Goal: Communication & Community: Connect with others

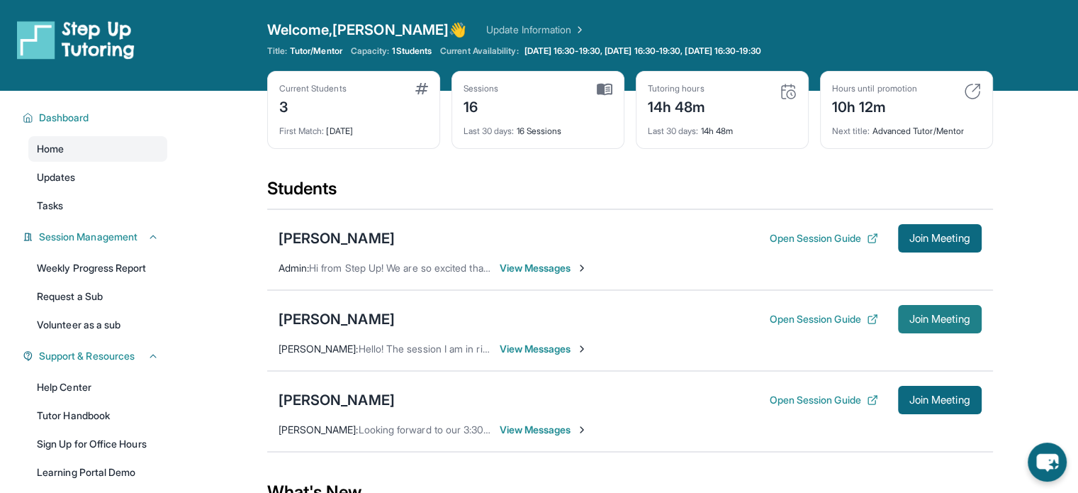
click at [931, 309] on button "Join Meeting" at bounding box center [940, 319] width 84 height 28
click at [1035, 447] on icon "chat-button" at bounding box center [1047, 462] width 42 height 42
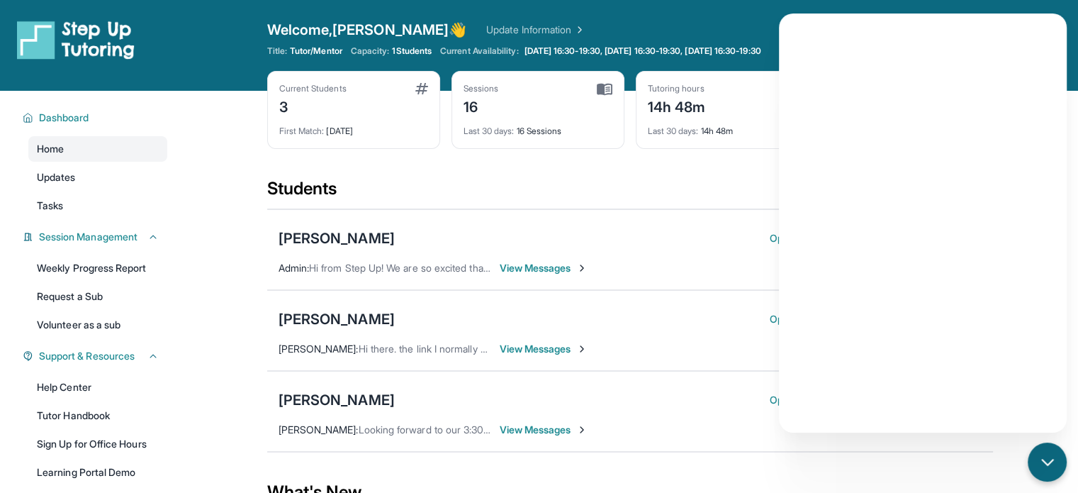
scroll to position [1, 0]
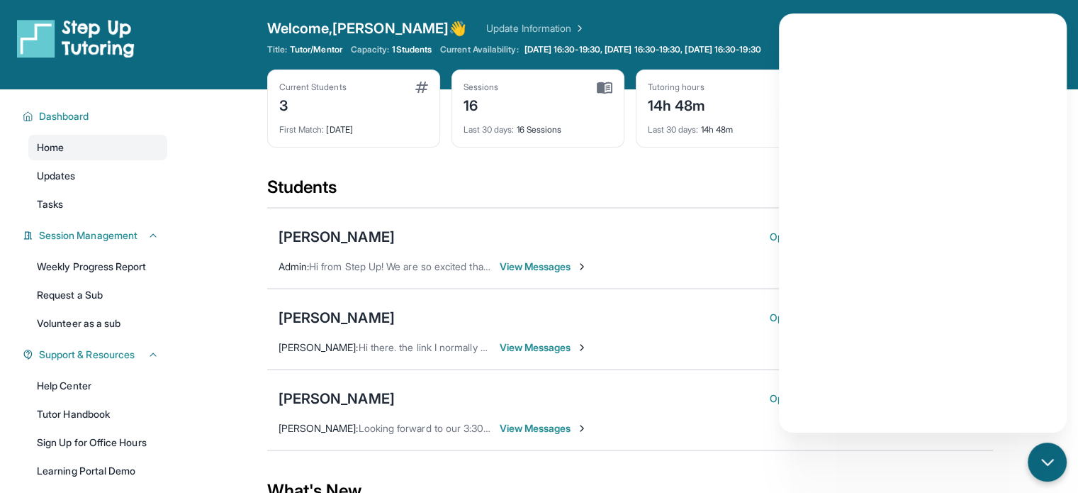
click at [773, 15] on div "Open sidebar Welcome, Kylie 👋 Update Information Title: Tutor/Mentor Capacity: …" at bounding box center [539, 44] width 1078 height 91
click at [330, 308] on div "[PERSON_NAME]" at bounding box center [337, 318] width 116 height 20
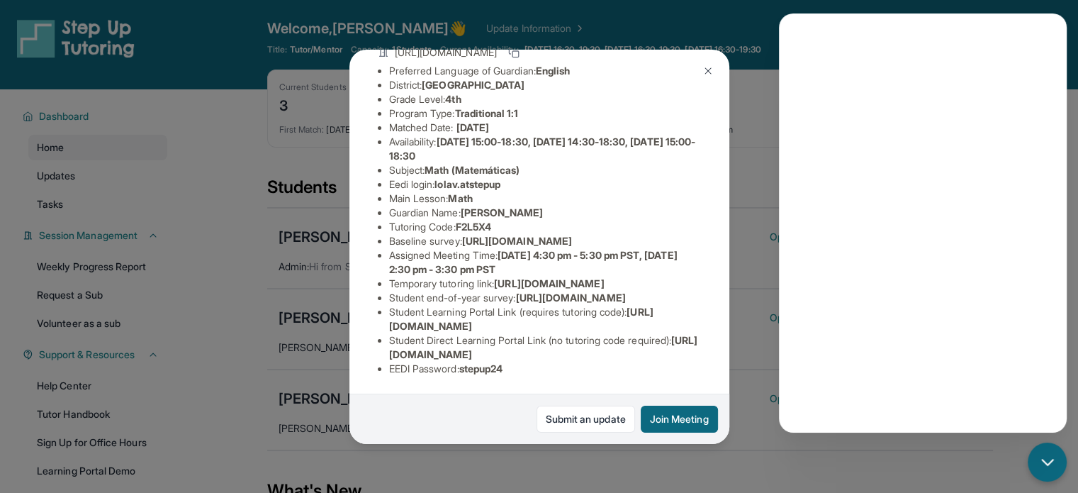
scroll to position [235, 9]
drag, startPoint x: 510, startPoint y: 246, endPoint x: 379, endPoint y: 235, distance: 132.3
click at [379, 235] on ul "Preferred Language of Guardian: English District: Glendale Unified School Distr…" at bounding box center [539, 220] width 323 height 312
copy span "https://www.thelessonspace.com/space/9948bc67-b93d-417a-ae8f-dffbb7b90ad8/"
click at [702, 76] on button at bounding box center [708, 71] width 28 height 28
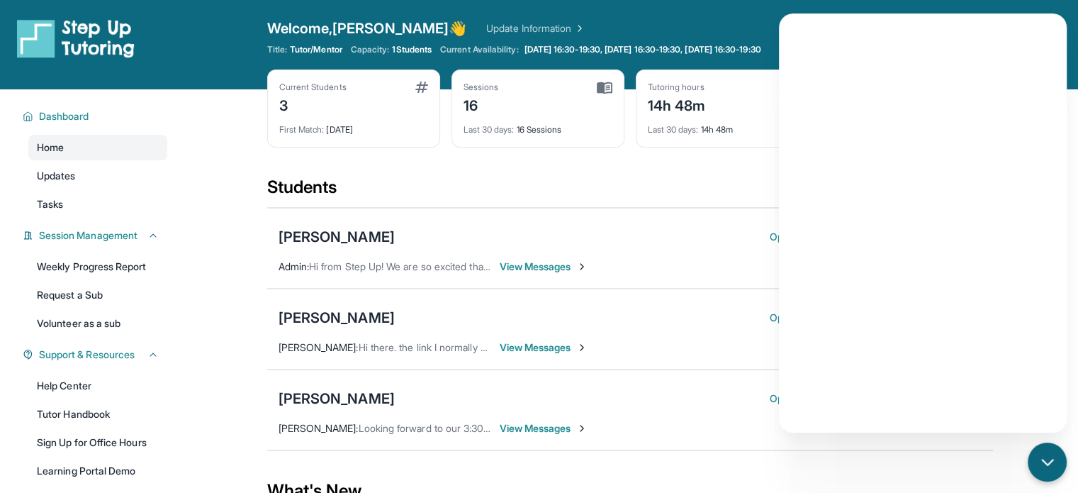
click at [554, 350] on span "View Messages" at bounding box center [544, 347] width 89 height 14
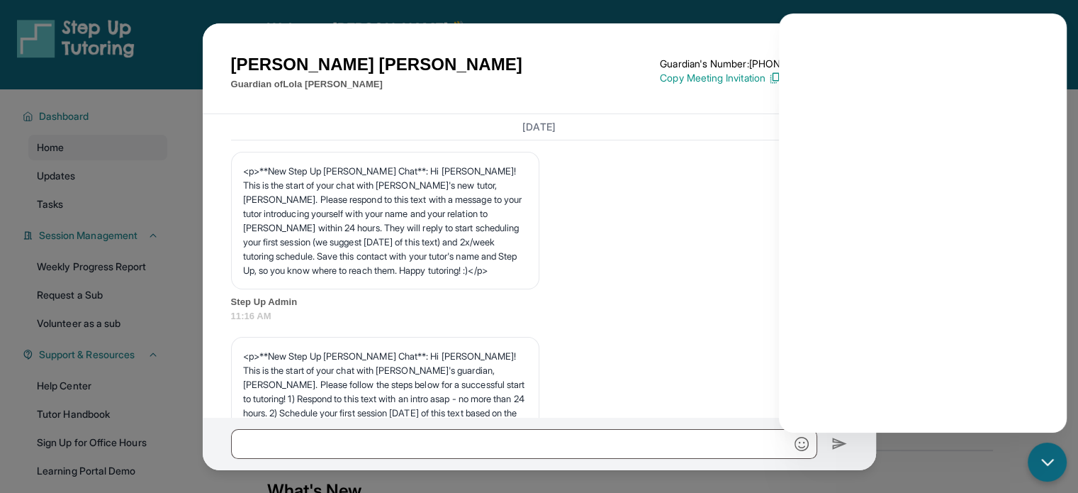
scroll to position [8351, 0]
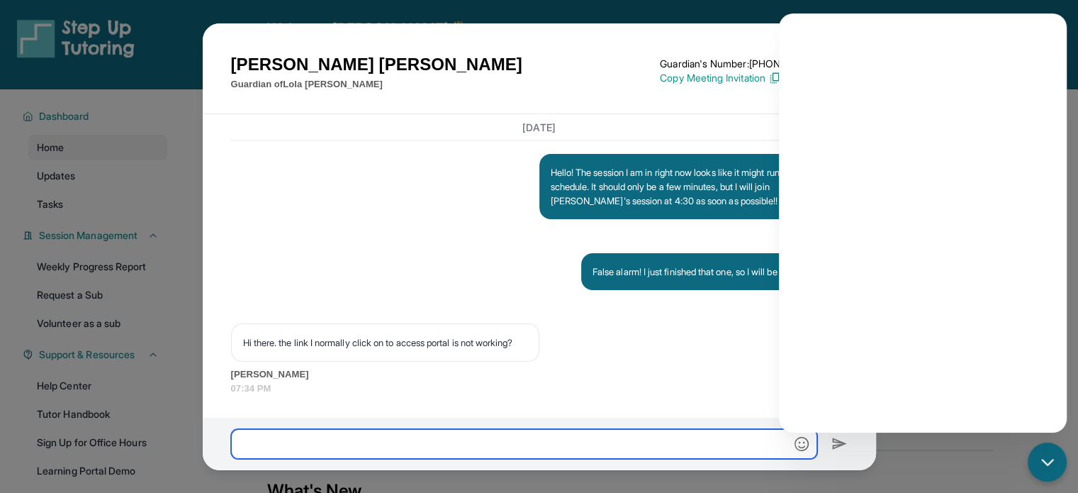
click at [393, 457] on input "text" at bounding box center [524, 444] width 586 height 30
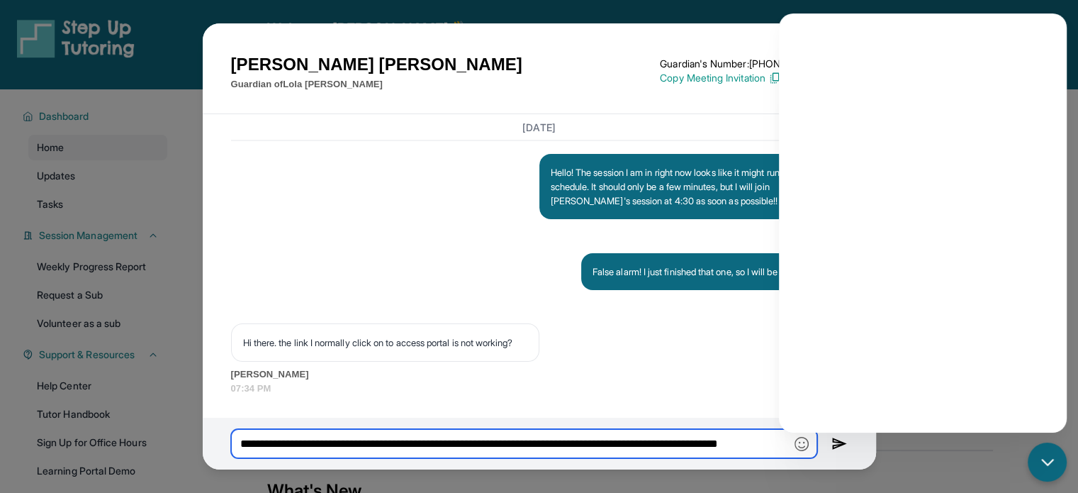
type input "**********"
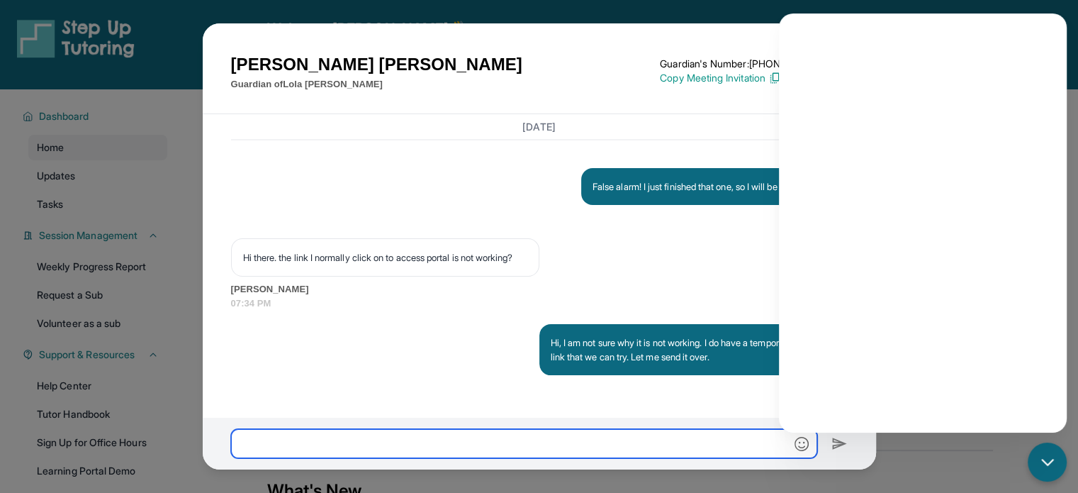
scroll to position [8435, 0]
paste input "**********"
type input "**********"
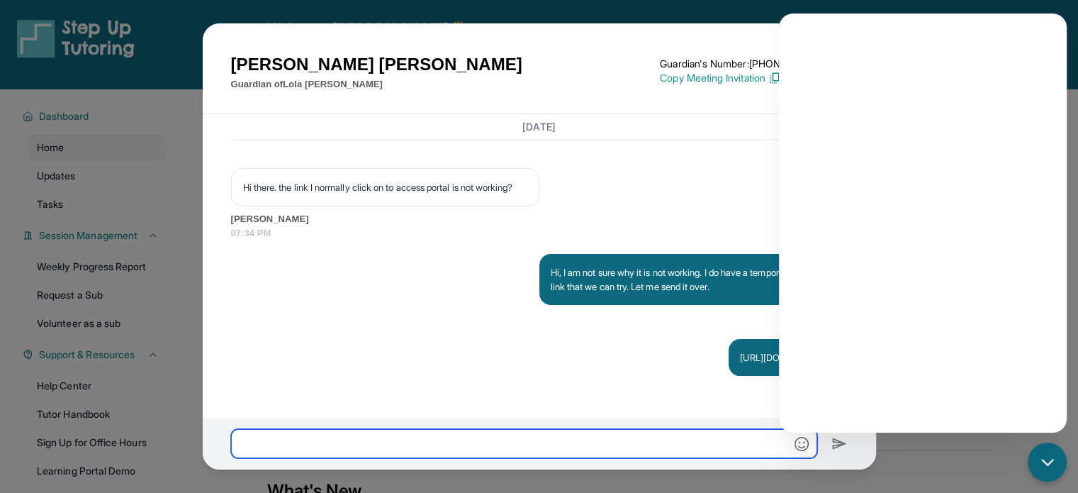
scroll to position [8520, 0]
click at [749, 22] on div "Jon-Paul Villegas Guardian of Lola Villegas Guardian's Number: +16892103880 ⓘ T…" at bounding box center [539, 246] width 1078 height 493
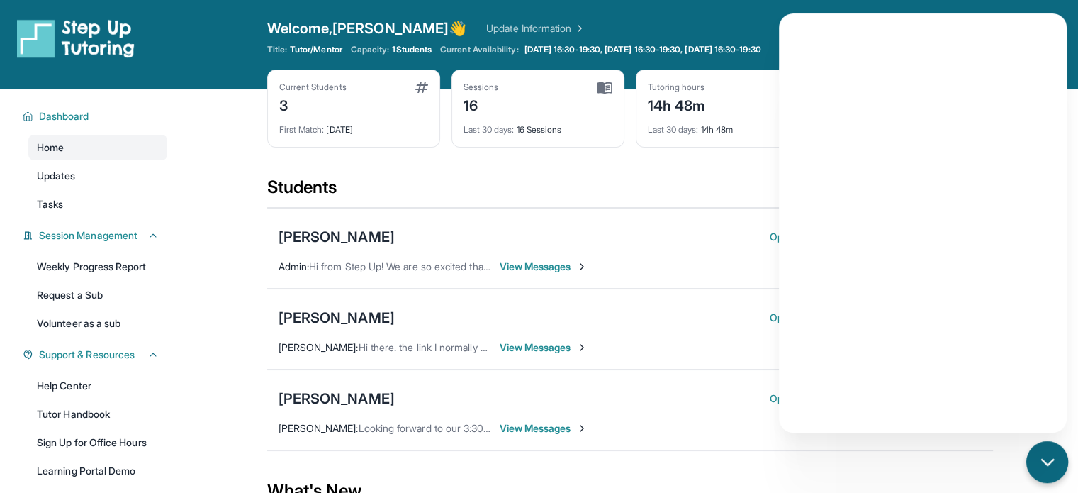
click at [1032, 449] on div "chat-button" at bounding box center [1047, 462] width 42 height 42
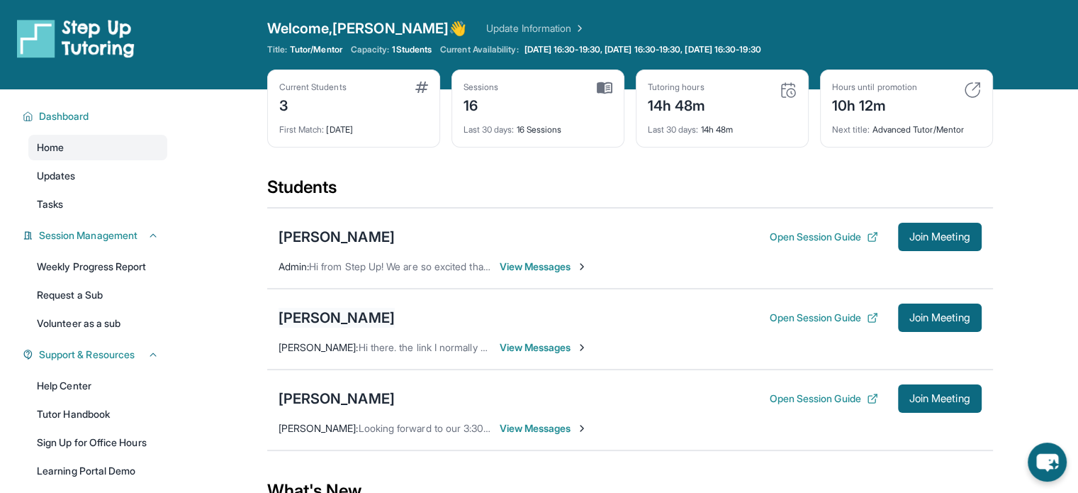
click at [319, 308] on div "[PERSON_NAME]" at bounding box center [337, 318] width 116 height 20
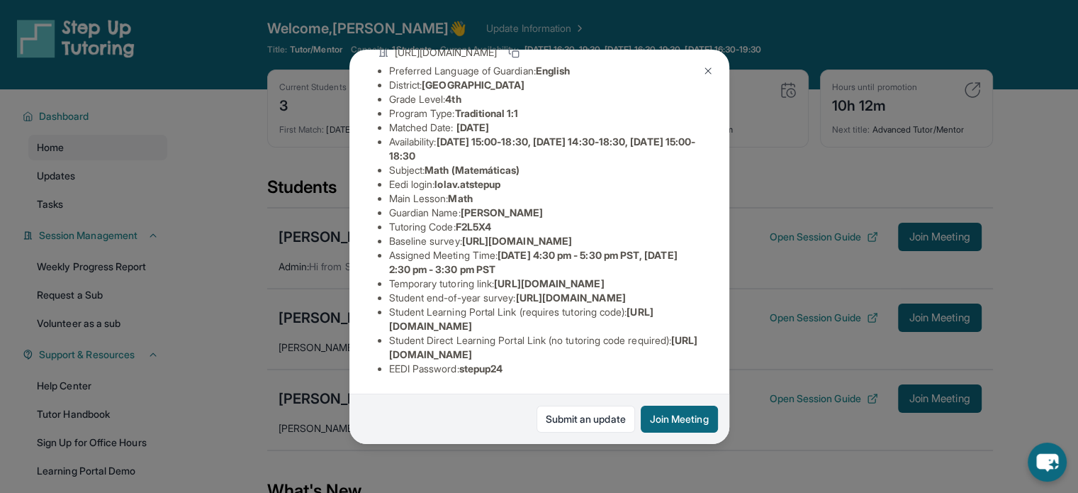
scroll to position [267, 0]
click at [701, 73] on button at bounding box center [708, 71] width 28 height 28
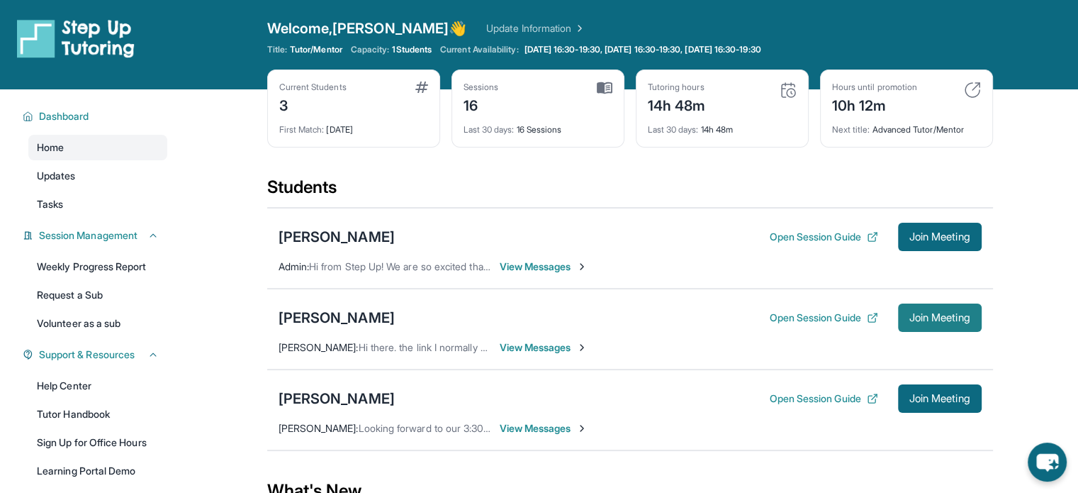
click at [900, 317] on button "Join Meeting" at bounding box center [940, 317] width 84 height 28
